Goal: Information Seeking & Learning: Learn about a topic

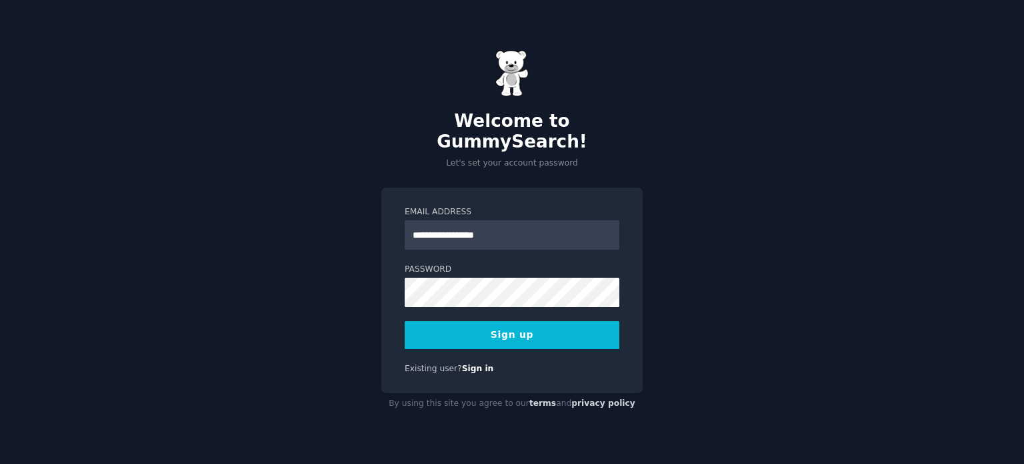
type input "**********"
click at [521, 321] on button "Sign up" at bounding box center [512, 335] width 215 height 28
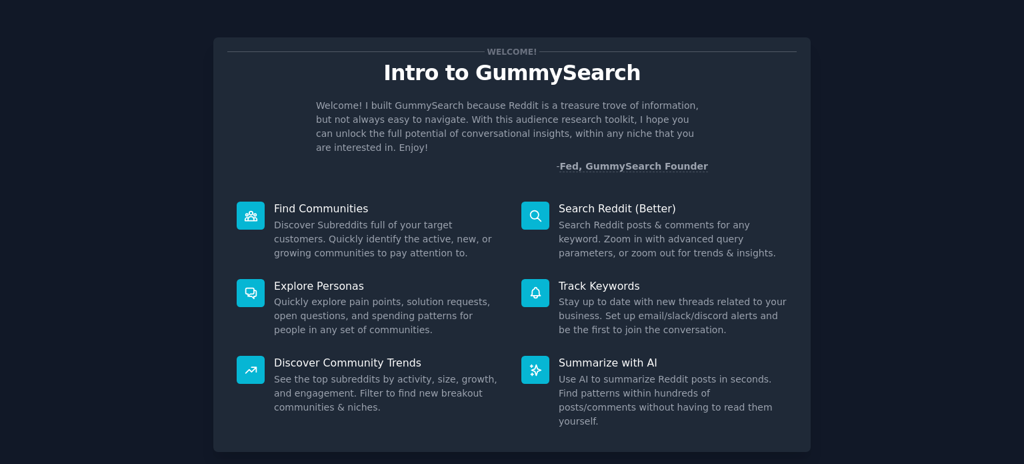
scroll to position [58, 0]
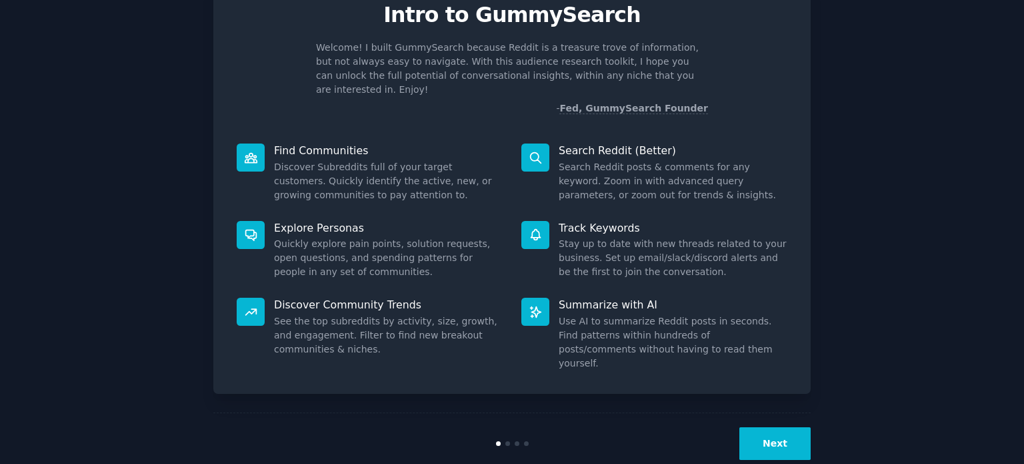
click at [592, 314] on dd "Use AI to summarize Reddit posts in seconds. Find patterns within hundreds of p…" at bounding box center [673, 342] width 229 height 56
click at [782, 427] on button "Next" at bounding box center [775, 443] width 71 height 33
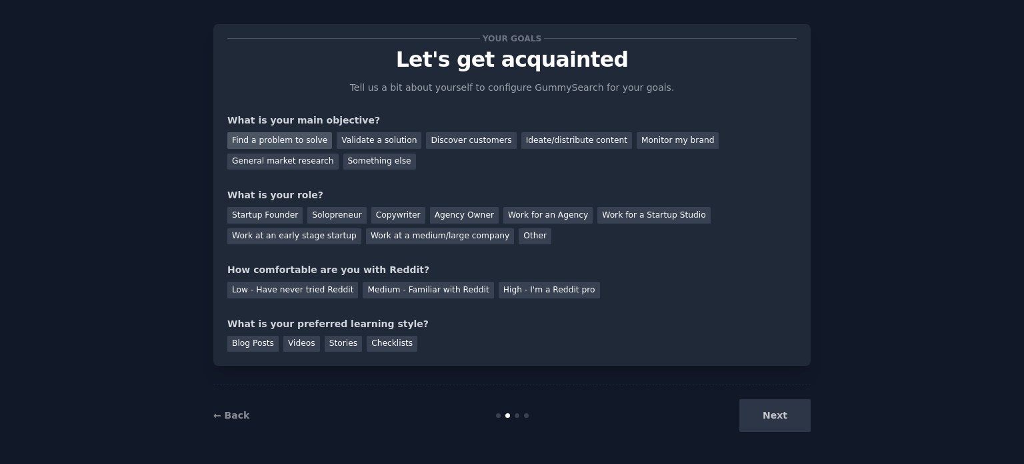
click at [305, 141] on div "Find a problem to solve" at bounding box center [279, 140] width 105 height 17
click at [340, 211] on div "Solopreneur" at bounding box center [336, 215] width 59 height 17
click at [427, 286] on div "Medium - Familiar with Reddit" at bounding box center [428, 289] width 131 height 17
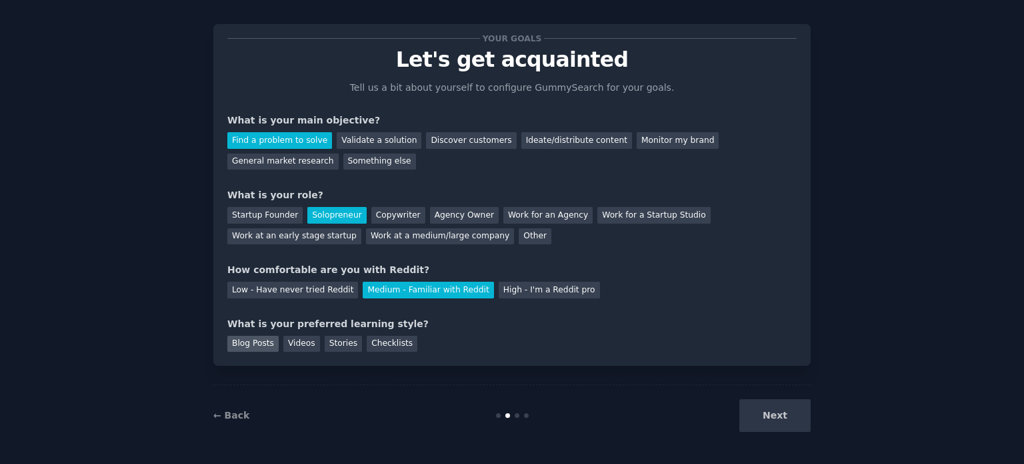
click at [241, 345] on div "Blog Posts" at bounding box center [252, 343] width 51 height 17
click at [783, 408] on button "Next" at bounding box center [775, 415] width 71 height 33
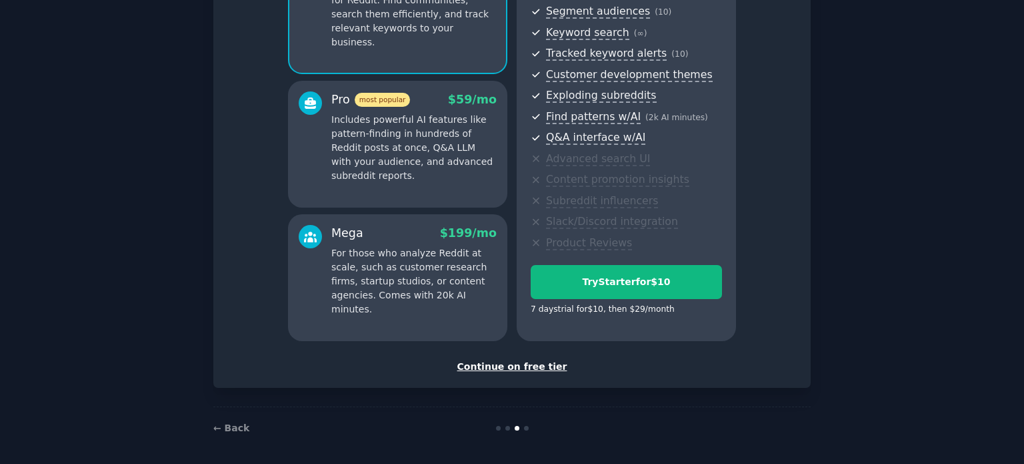
scroll to position [175, 0]
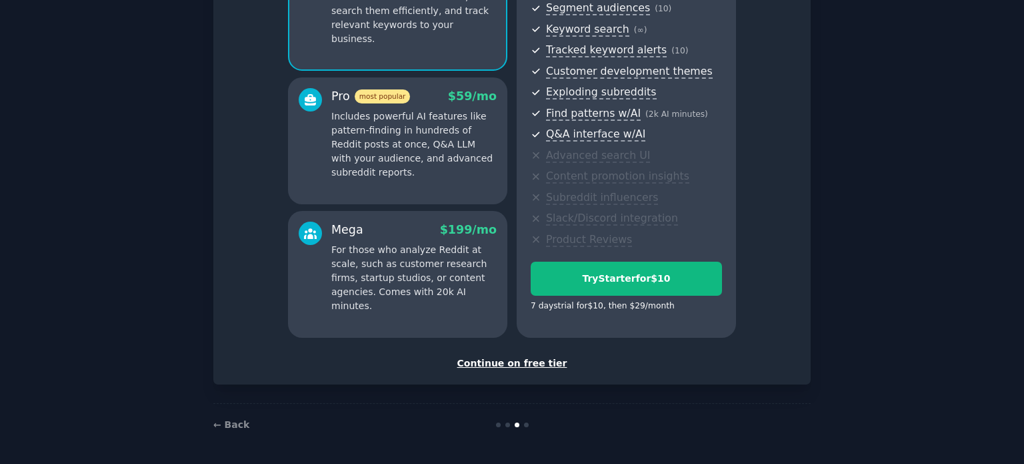
click at [520, 361] on div "Continue on free tier" at bounding box center [512, 363] width 570 height 14
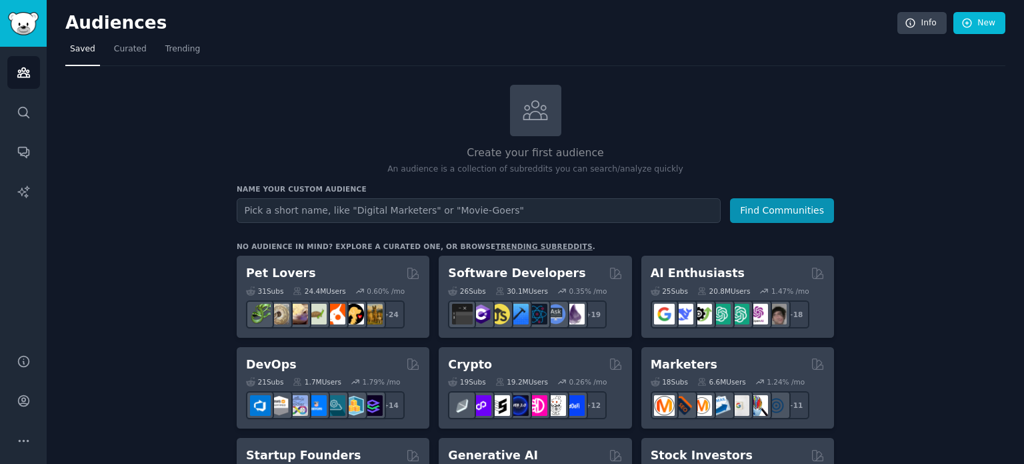
click at [498, 245] on link "trending subreddits" at bounding box center [544, 246] width 97 height 8
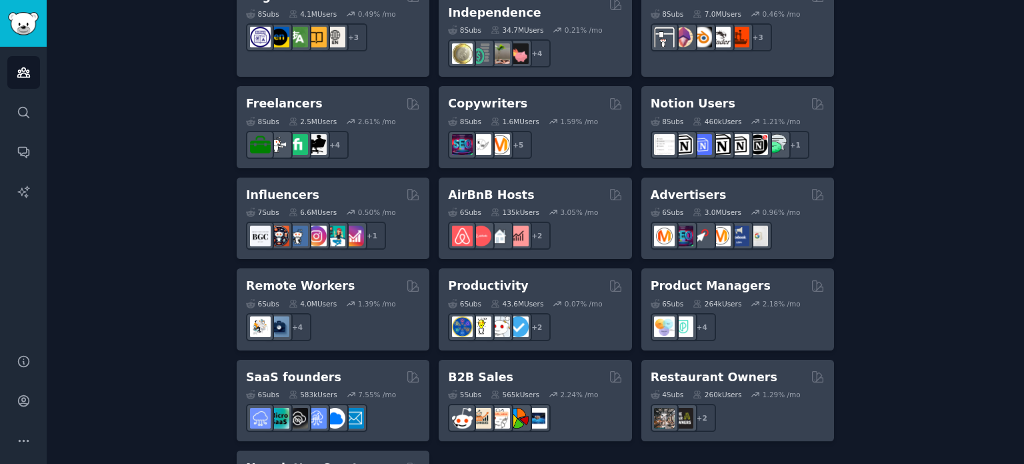
scroll to position [1074, 0]
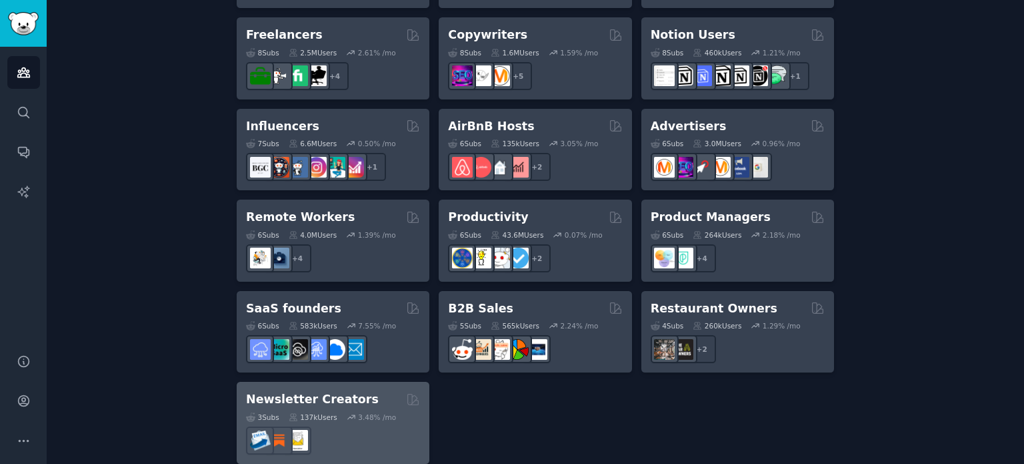
click at [311, 408] on div "3 Sub s 137k Users 3.48 % /mo r/Newsletters" at bounding box center [333, 431] width 174 height 47
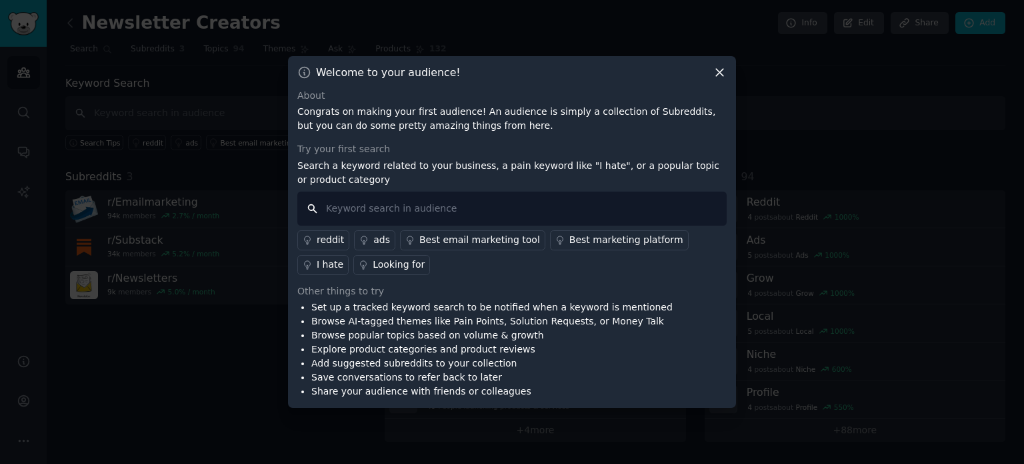
click at [414, 207] on input "text" at bounding box center [512, 208] width 430 height 34
click at [721, 64] on div "Welcome to your audience! About Congrats on making your first audience! An audi…" at bounding box center [512, 232] width 448 height 352
click at [723, 72] on icon at bounding box center [720, 72] width 14 height 14
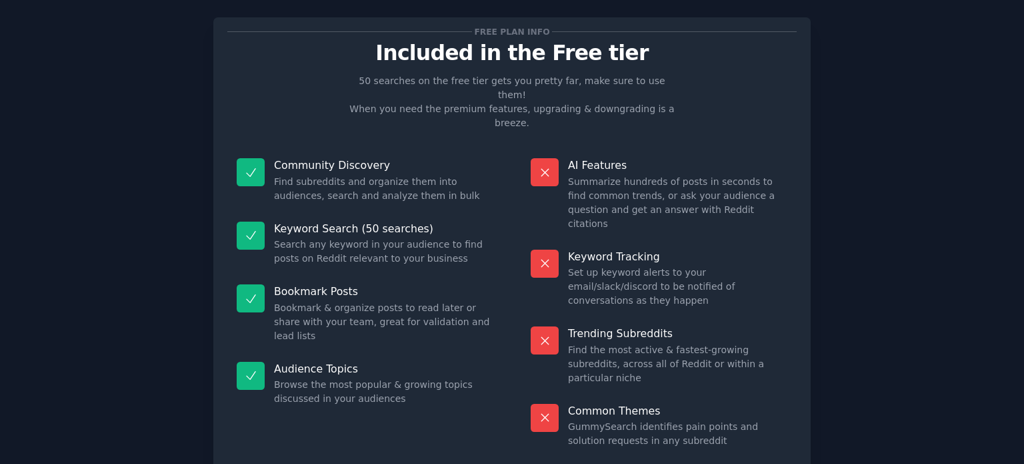
scroll to position [55, 0]
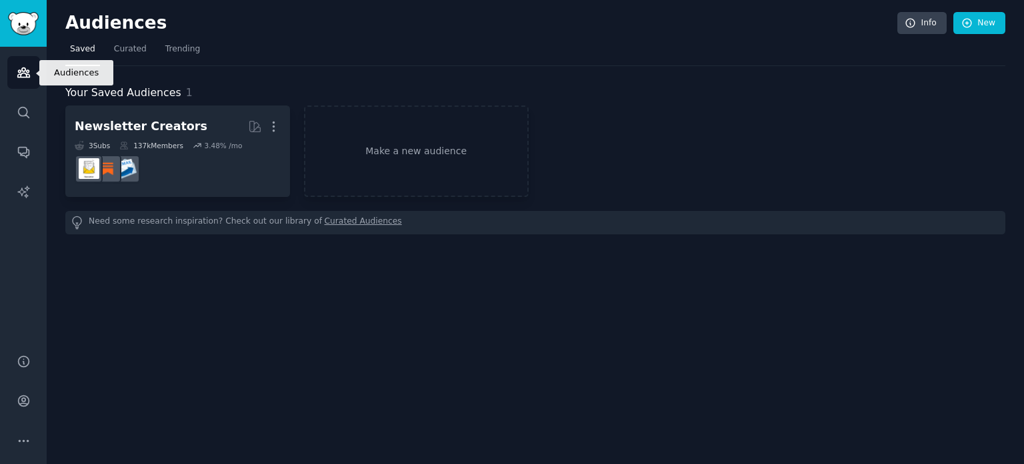
click at [27, 72] on icon "Sidebar" at bounding box center [23, 72] width 12 height 9
click at [343, 221] on link "Curated Audiences" at bounding box center [363, 222] width 77 height 14
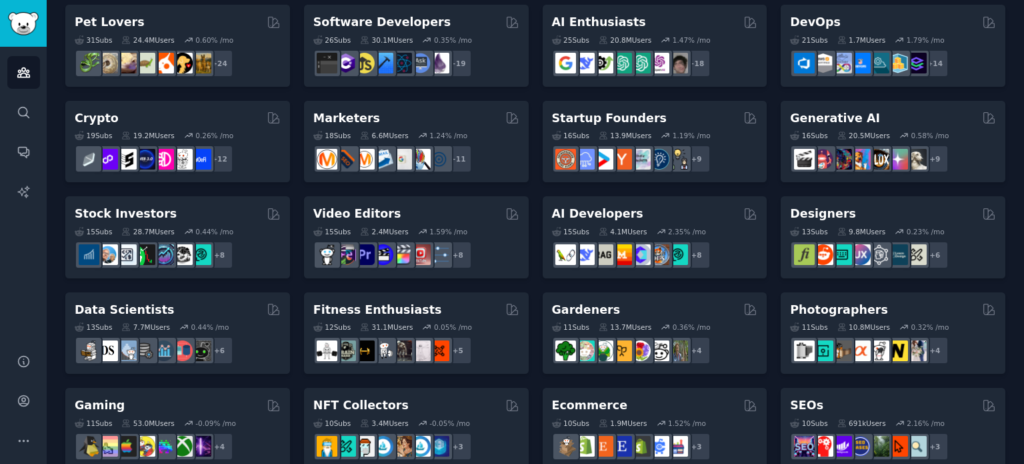
scroll to position [133, 0]
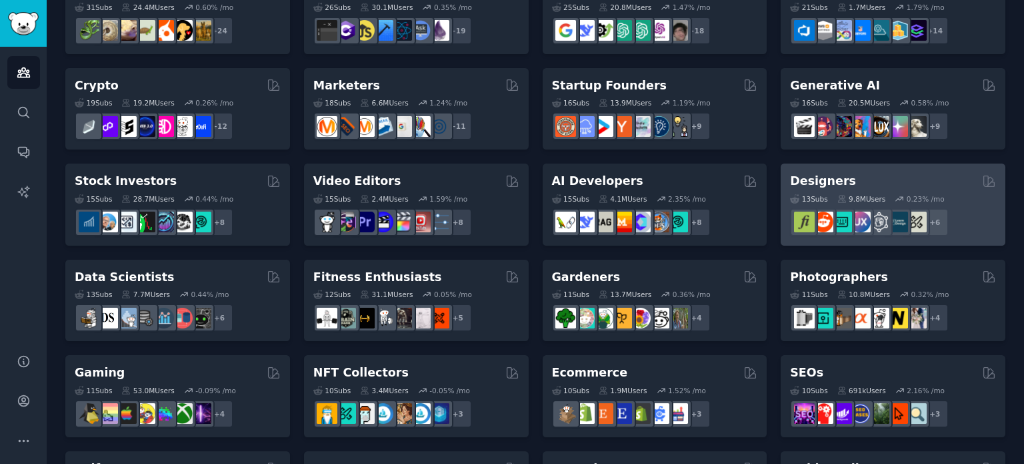
click at [818, 183] on h2 "Designers" at bounding box center [823, 181] width 66 height 17
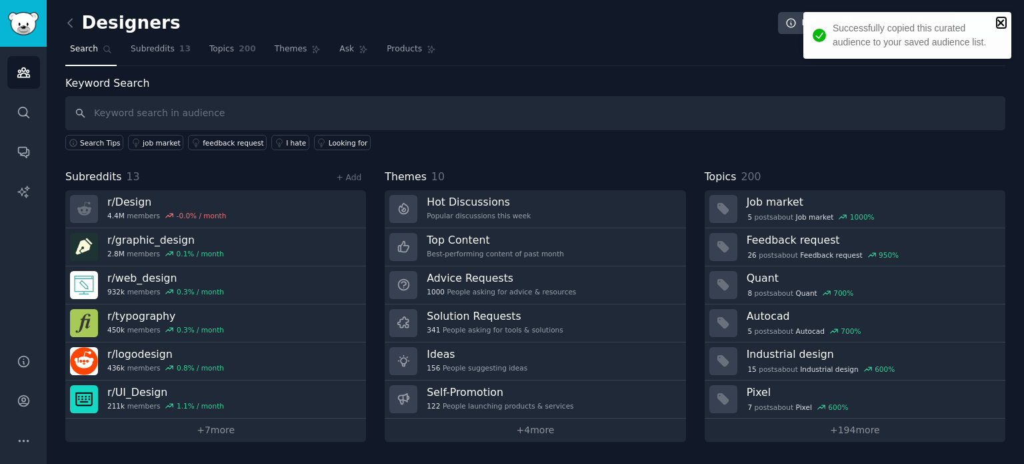
click at [999, 21] on icon "close" at bounding box center [1001, 22] width 7 height 7
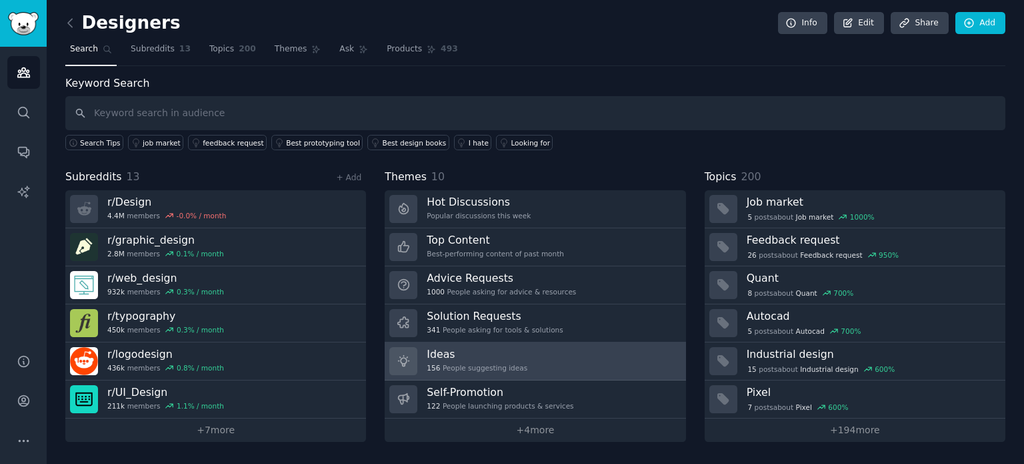
click at [448, 357] on h3 "Ideas" at bounding box center [477, 354] width 101 height 14
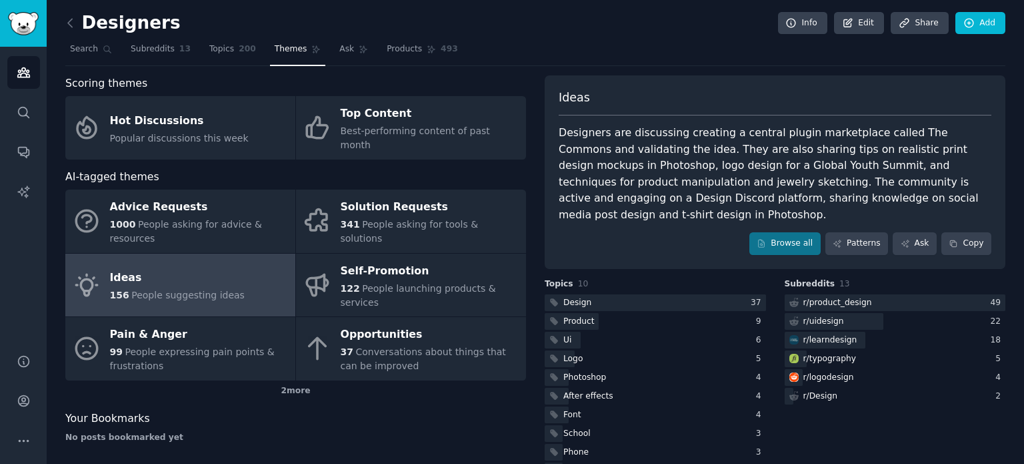
click at [136, 267] on div "Ideas" at bounding box center [177, 277] width 135 height 21
click at [119, 267] on div "Ideas" at bounding box center [177, 277] width 135 height 21
click at [77, 43] on span "Search" at bounding box center [84, 49] width 28 height 12
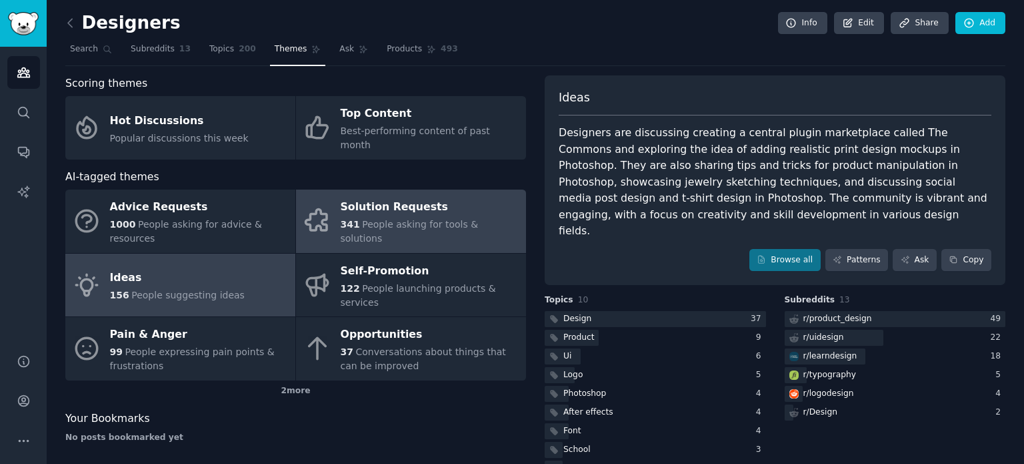
click at [417, 197] on div "Solution Requests" at bounding box center [430, 207] width 179 height 21
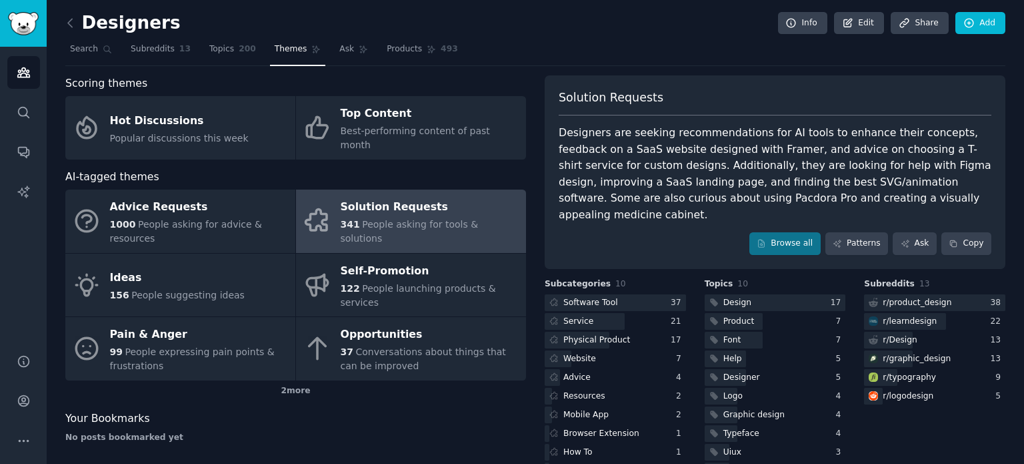
scroll to position [19, 0]
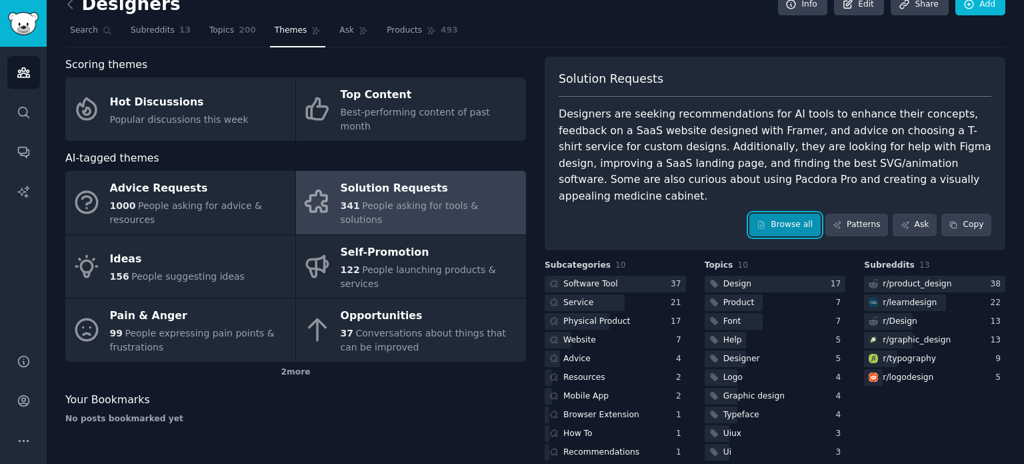
click at [805, 213] on link "Browse all" at bounding box center [785, 224] width 71 height 23
